Goal: Task Accomplishment & Management: Use online tool/utility

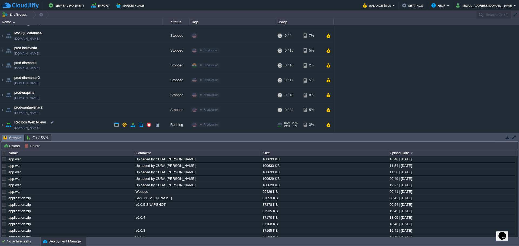
click at [98, 119] on td "Recibos Web Nuevo [DOMAIN_NAME]" at bounding box center [81, 125] width 162 height 15
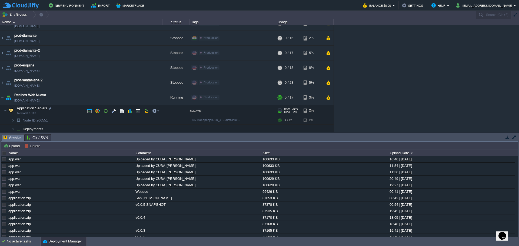
scroll to position [149, 0]
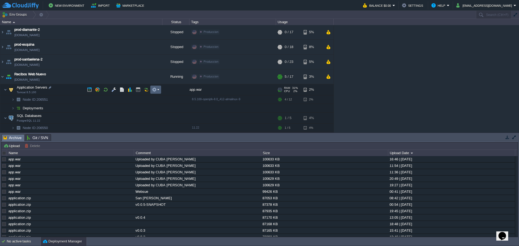
click at [155, 92] on button "button" at bounding box center [154, 89] width 5 height 5
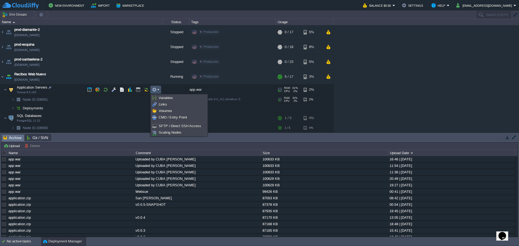
click at [69, 101] on td "Node ID: 206551" at bounding box center [81, 99] width 162 height 9
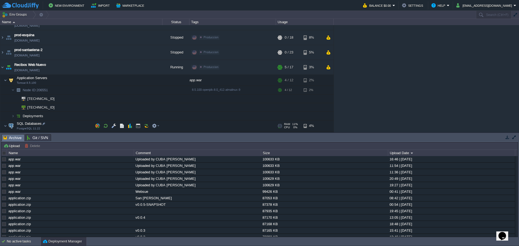
scroll to position [166, 0]
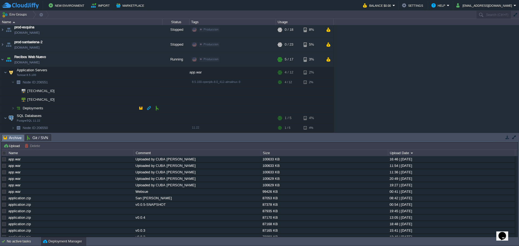
click at [60, 110] on td "Deployments" at bounding box center [81, 108] width 162 height 9
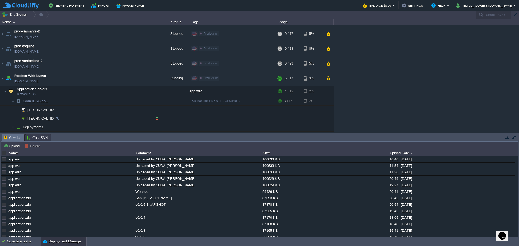
scroll to position [121, 0]
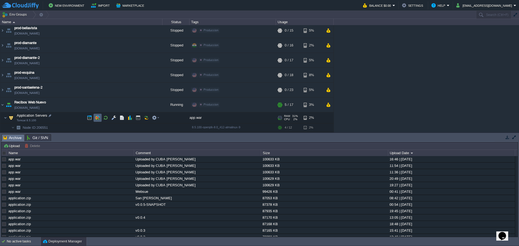
click at [99, 119] on button "button" at bounding box center [97, 118] width 5 height 5
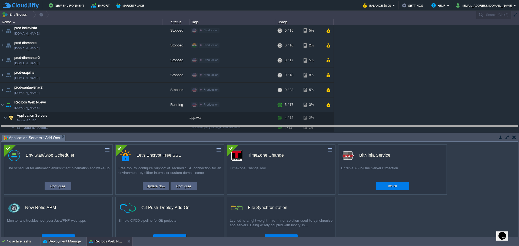
drag, startPoint x: 105, startPoint y: 134, endPoint x: 108, endPoint y: 101, distance: 33.2
click at [108, 101] on body "New Environment Import Marketplace Bonus $0.00 Upgrade Account Balance $0.00 Se…" at bounding box center [259, 123] width 519 height 246
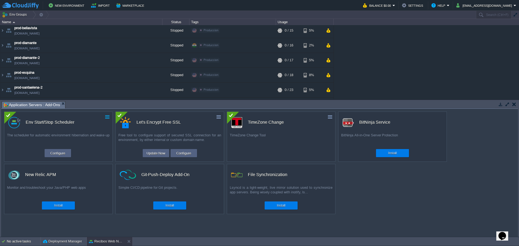
click at [105, 119] on button "button" at bounding box center [107, 117] width 5 height 5
click at [56, 152] on button "Configure" at bounding box center [58, 153] width 18 height 6
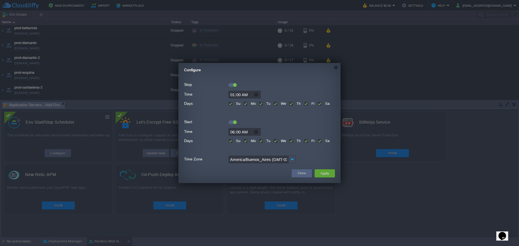
click at [232, 84] on div at bounding box center [233, 85] width 8 height 4
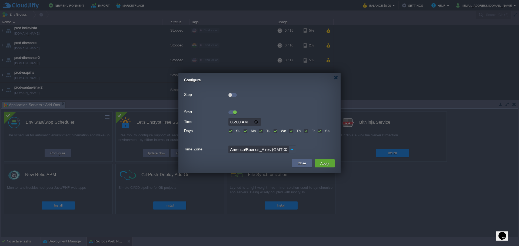
click at [230, 91] on div at bounding box center [233, 94] width 8 height 6
click at [232, 94] on div at bounding box center [231, 95] width 4 height 4
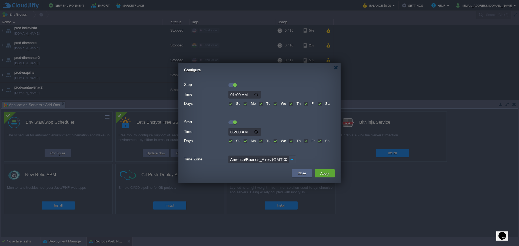
click at [234, 86] on div at bounding box center [235, 85] width 4 height 4
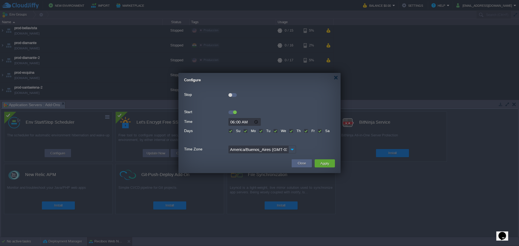
click at [235, 112] on div at bounding box center [235, 113] width 4 height 4
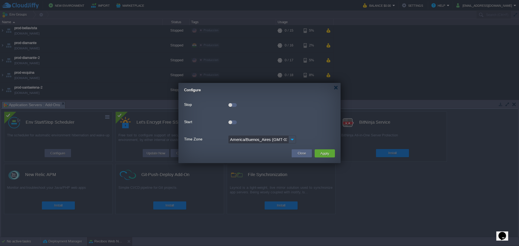
drag, startPoint x: 231, startPoint y: 122, endPoint x: 230, endPoint y: 107, distance: 14.9
click at [231, 122] on div at bounding box center [231, 123] width 4 height 4
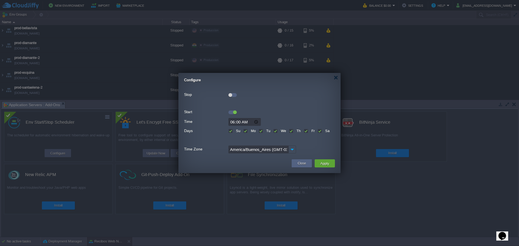
click at [232, 95] on div at bounding box center [233, 95] width 8 height 4
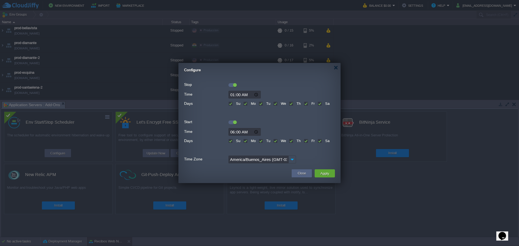
click at [232, 84] on div at bounding box center [233, 85] width 8 height 4
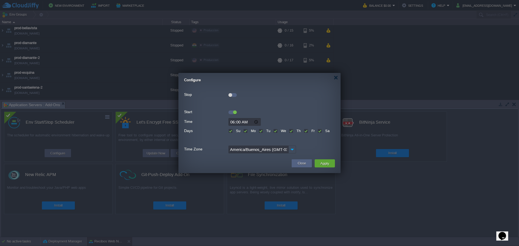
click at [234, 112] on div at bounding box center [235, 113] width 4 height 4
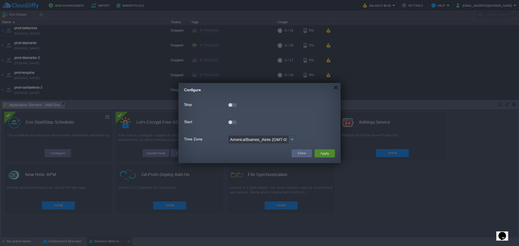
click at [325, 155] on button "Apply" at bounding box center [325, 153] width 12 height 6
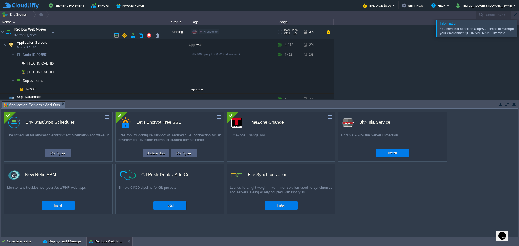
scroll to position [181, 0]
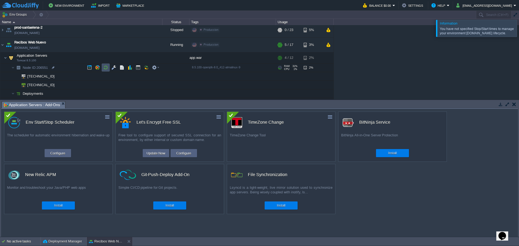
click at [104, 69] on button "button" at bounding box center [105, 67] width 5 height 5
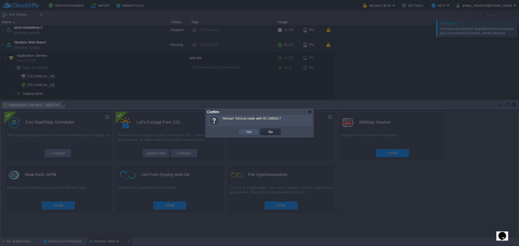
click at [250, 132] on button "Yes" at bounding box center [248, 132] width 9 height 5
